Goal: Transaction & Acquisition: Purchase product/service

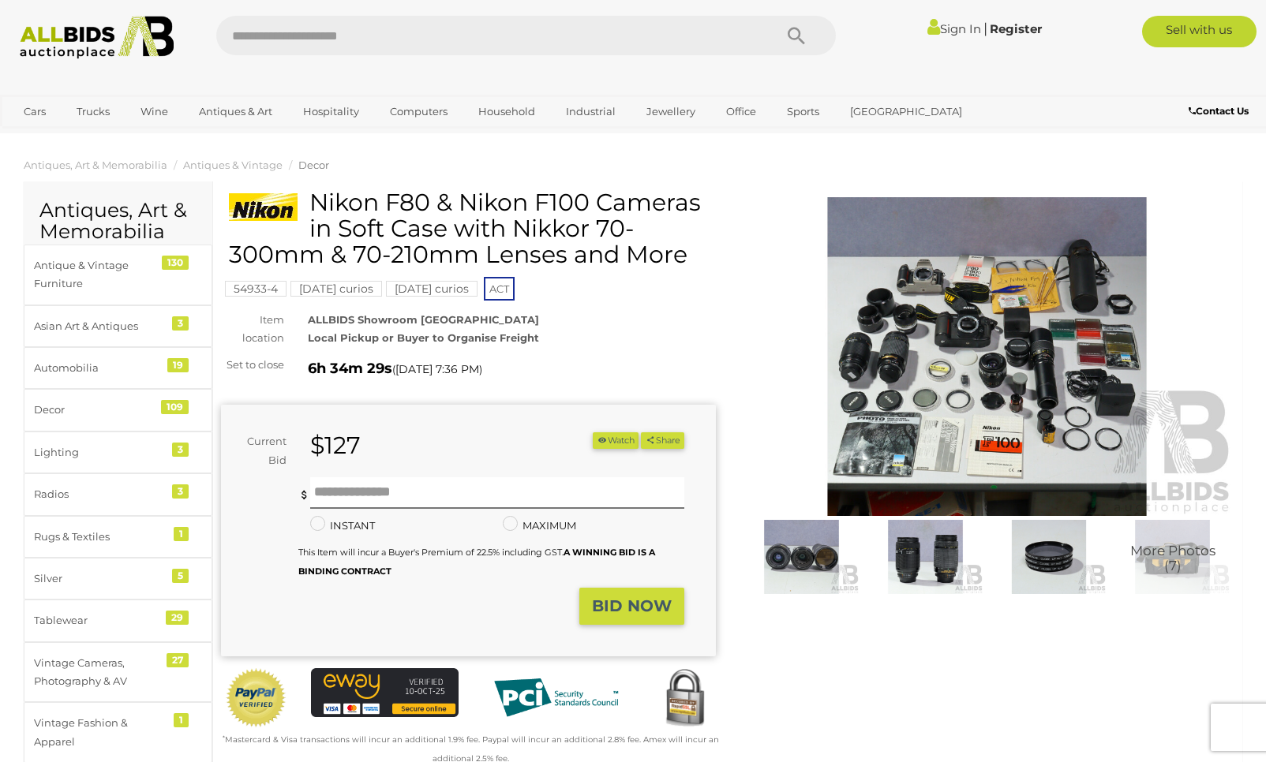
scroll to position [0, 1]
click at [976, 407] on img at bounding box center [987, 356] width 495 height 319
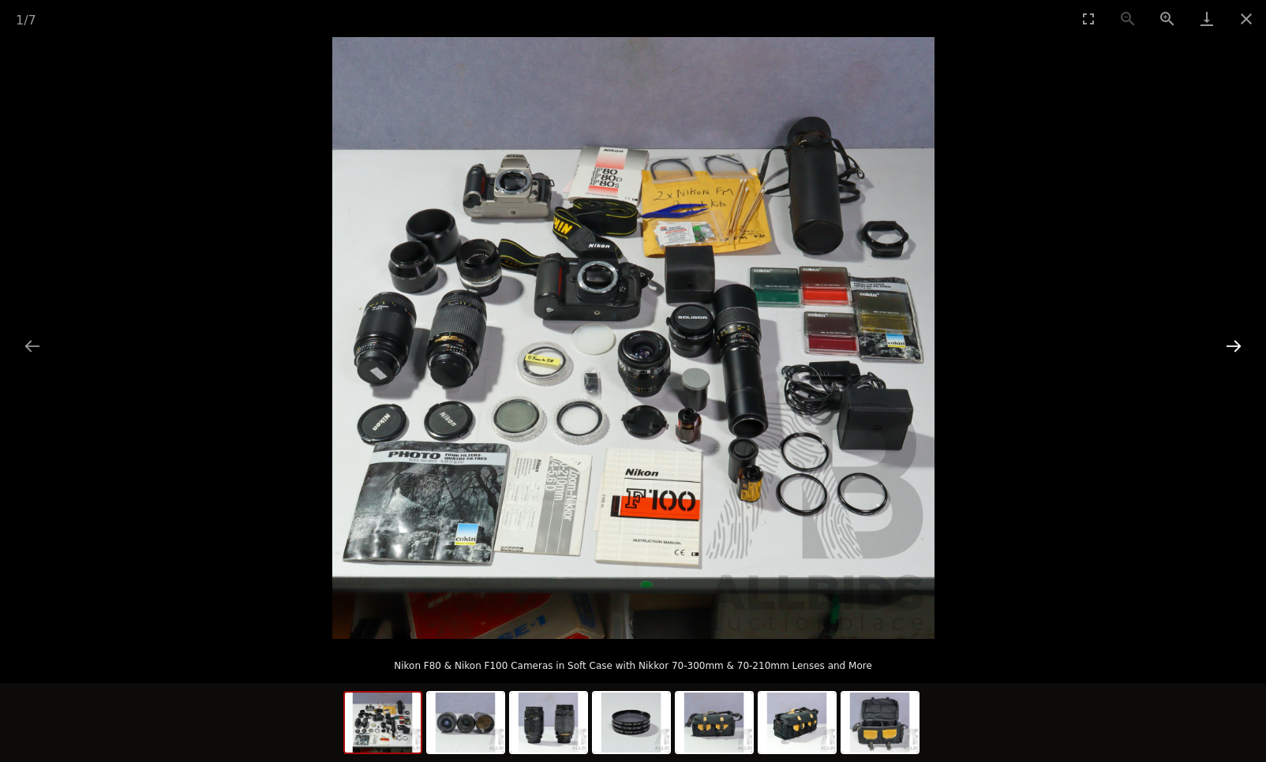
click at [1229, 337] on button "Next slide" at bounding box center [1233, 346] width 33 height 31
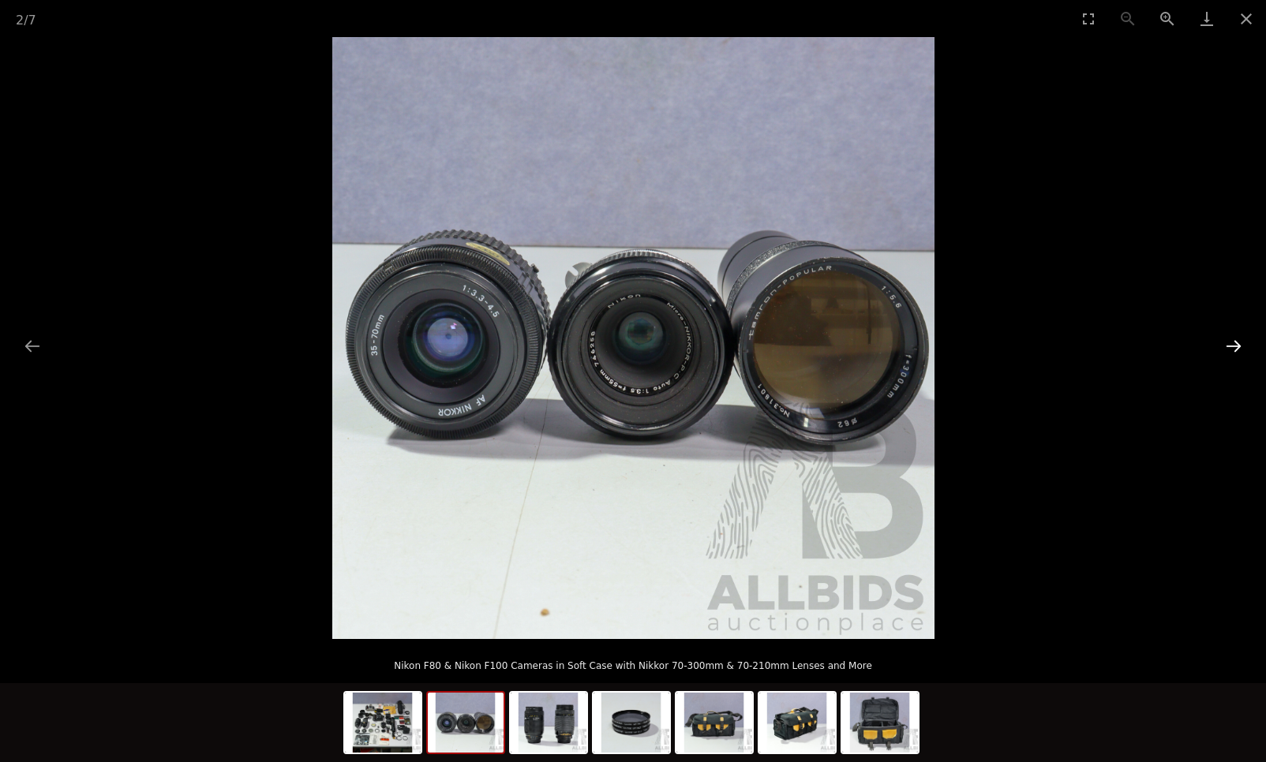
click at [1229, 337] on button "Next slide" at bounding box center [1233, 346] width 33 height 31
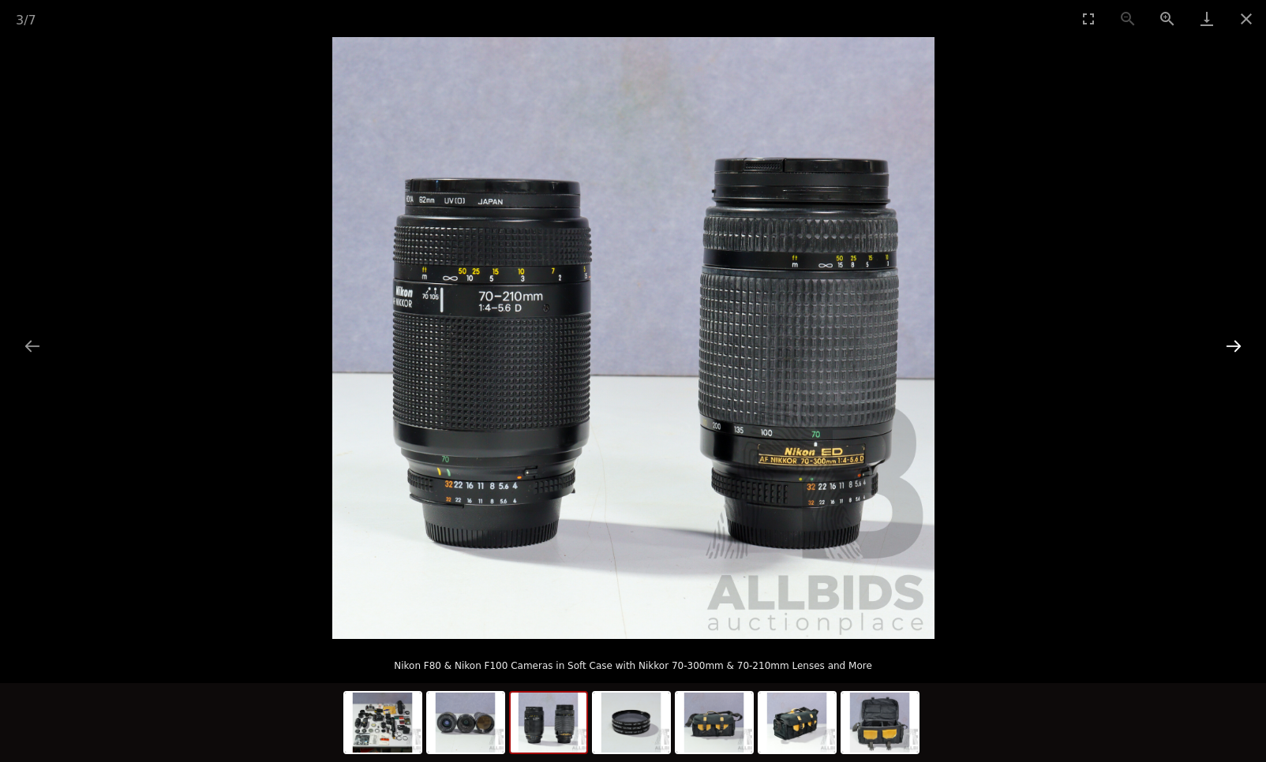
click at [1229, 337] on button "Next slide" at bounding box center [1233, 346] width 33 height 31
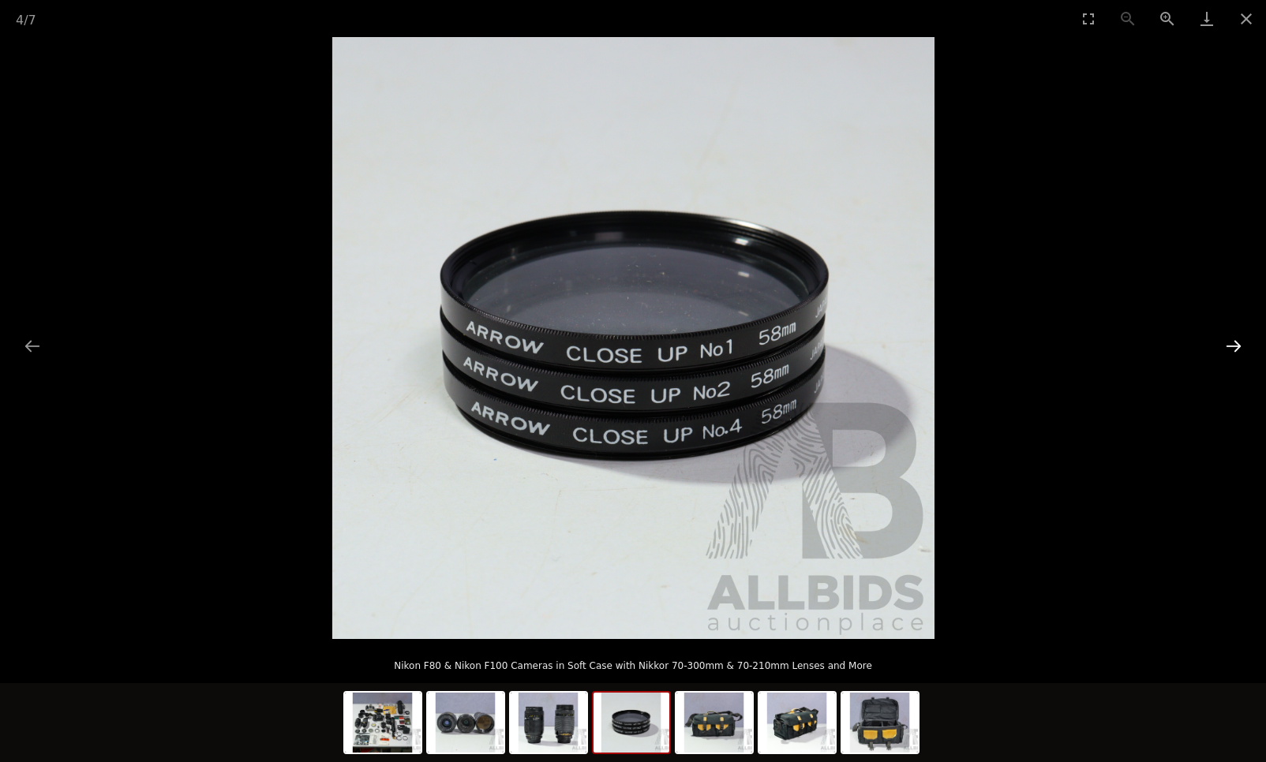
click at [1229, 337] on button "Next slide" at bounding box center [1233, 346] width 33 height 31
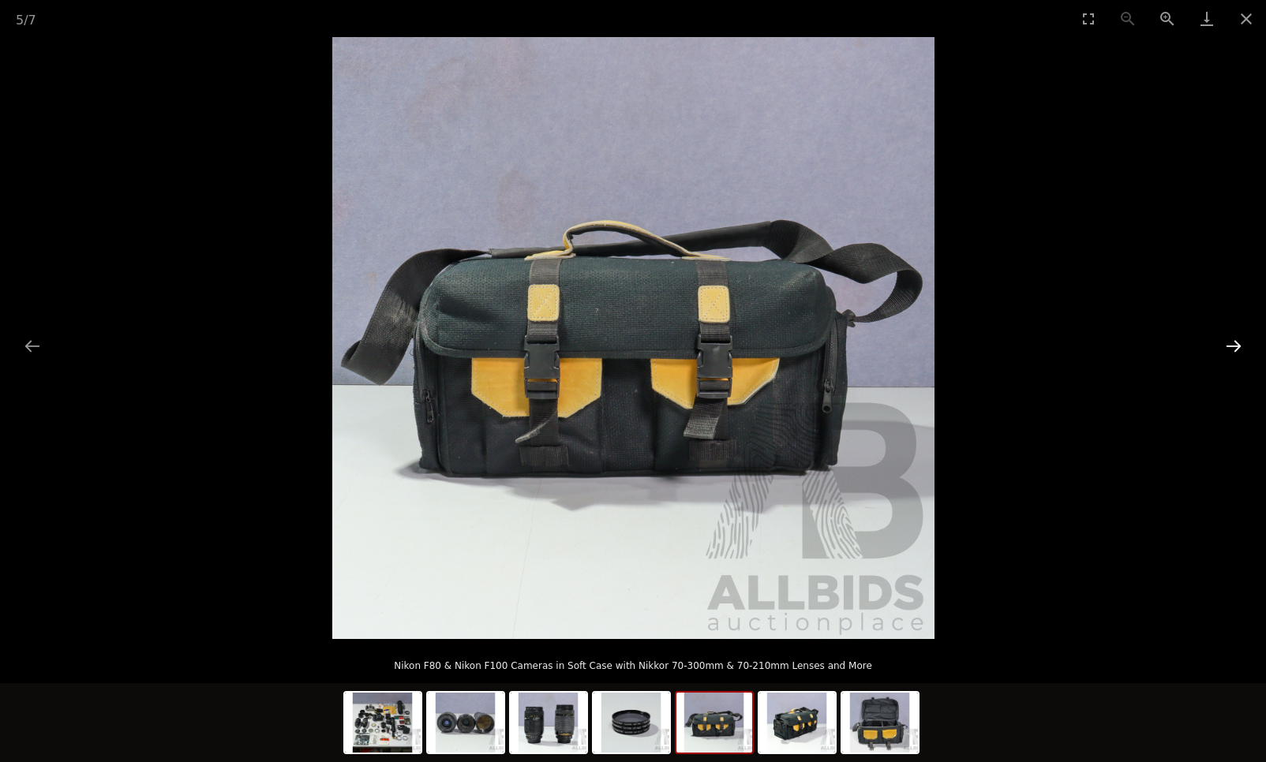
click at [1229, 337] on button "Next slide" at bounding box center [1233, 346] width 33 height 31
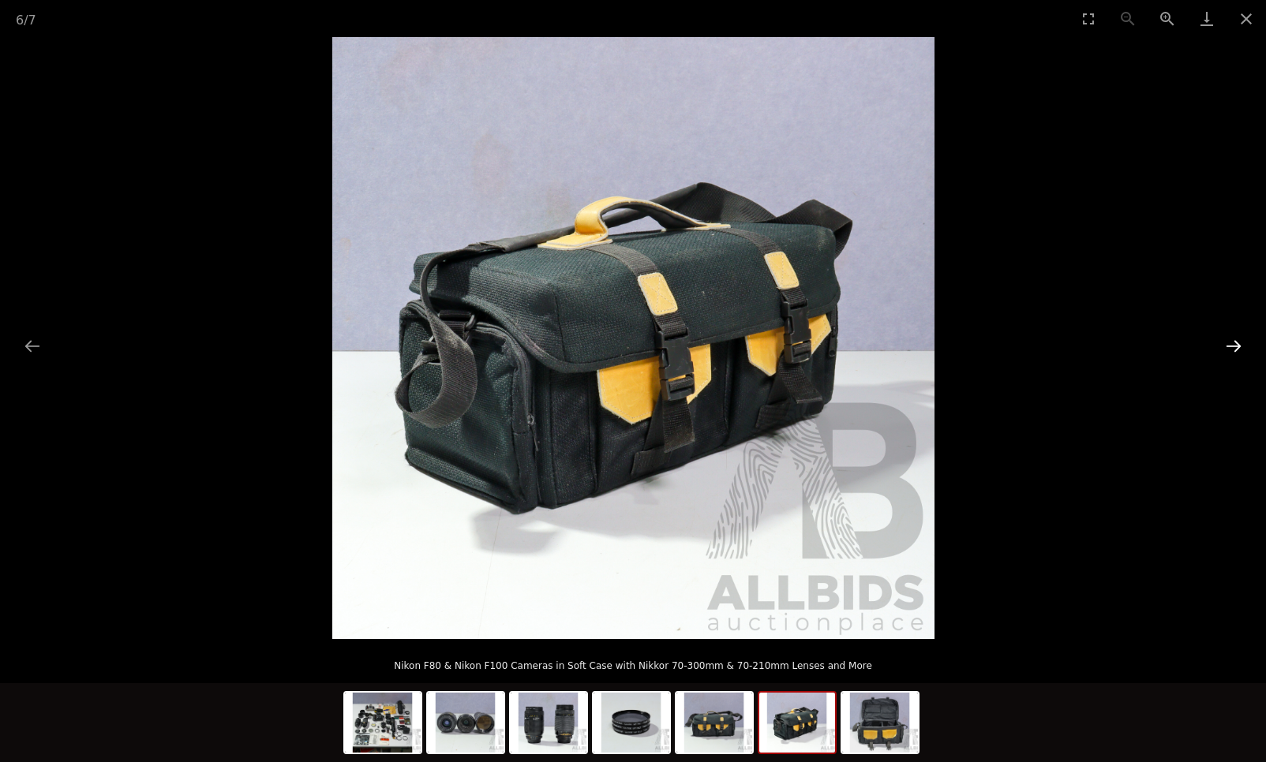
click at [1229, 337] on button "Next slide" at bounding box center [1233, 346] width 33 height 31
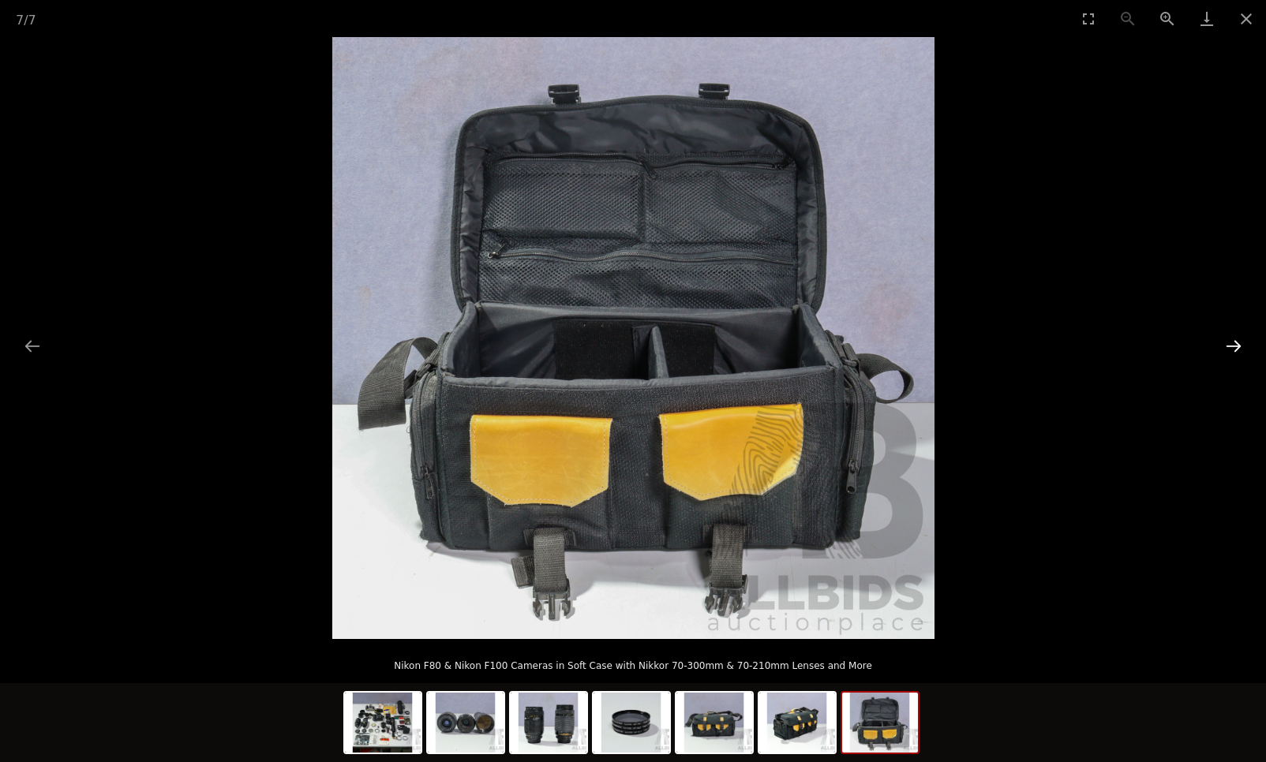
click at [1229, 337] on button "Next slide" at bounding box center [1233, 346] width 33 height 31
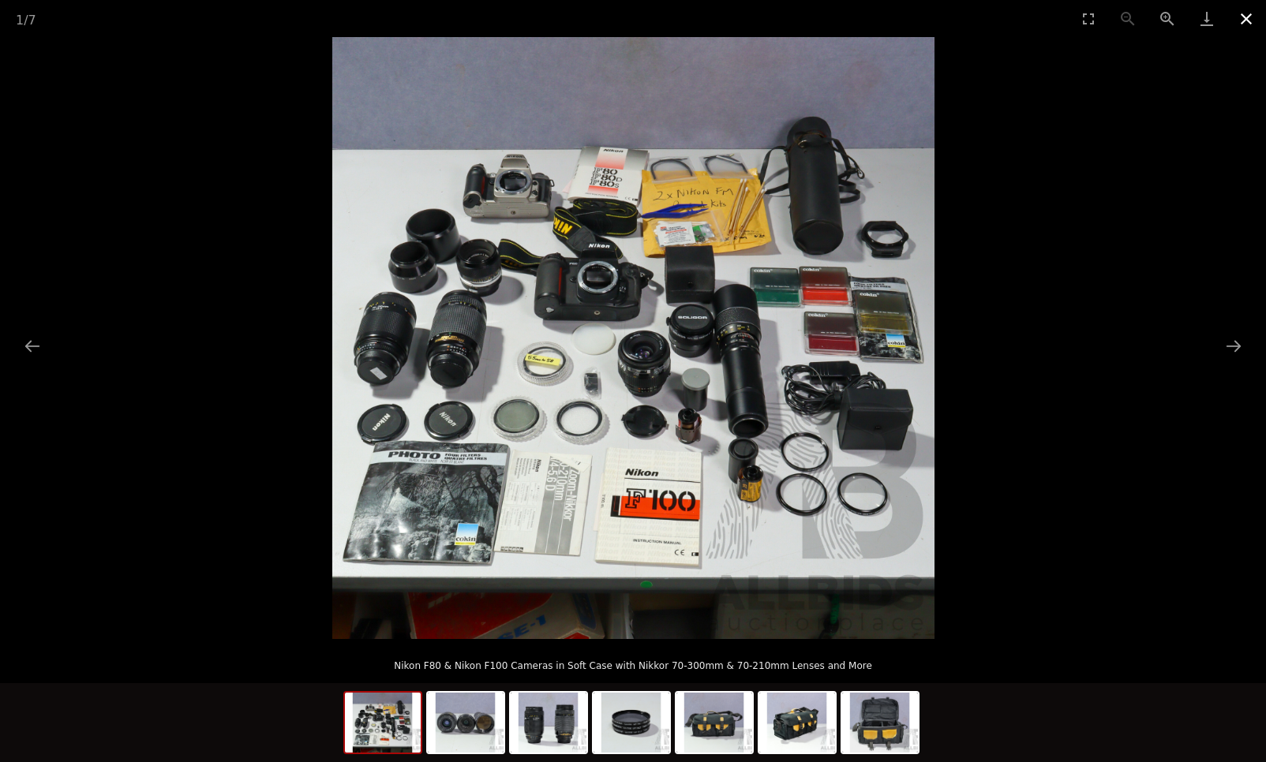
click at [1242, 14] on button "Close gallery" at bounding box center [1245, 18] width 39 height 37
